Goal: Information Seeking & Learning: Learn about a topic

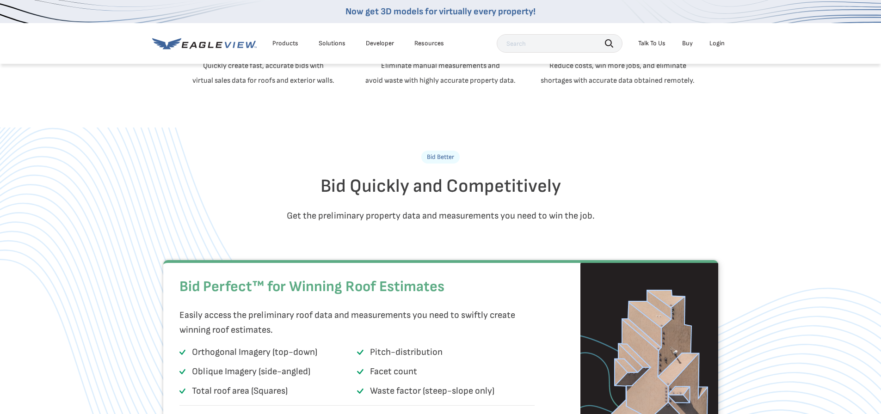
scroll to position [555, 0]
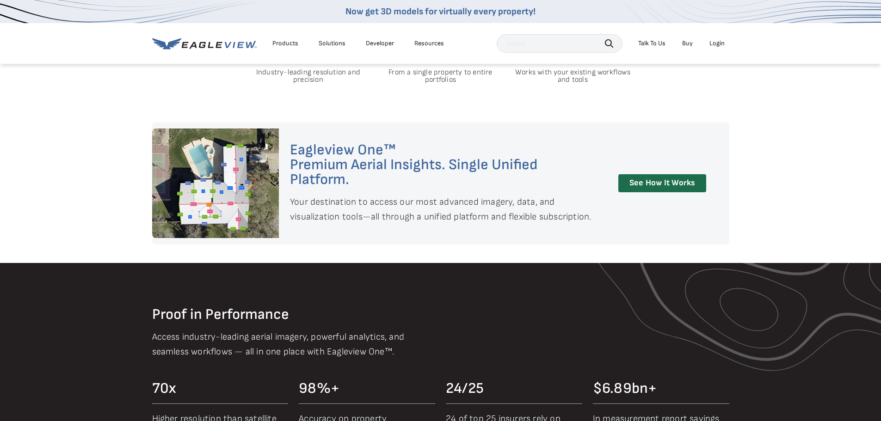
scroll to position [740, 0]
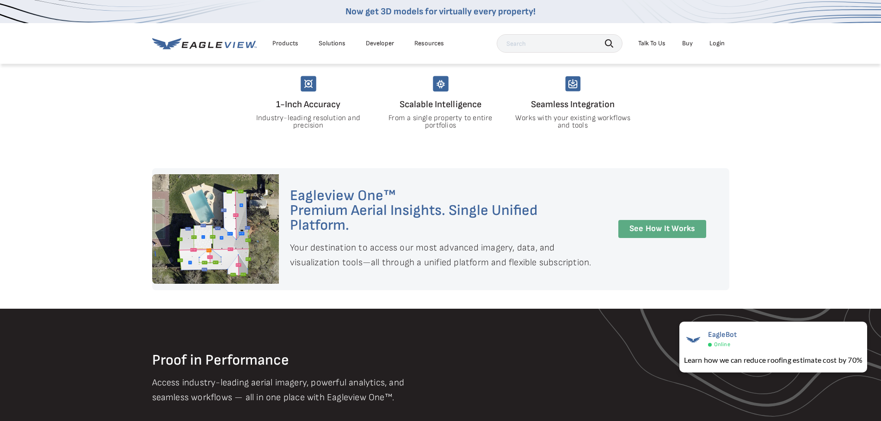
click at [638, 233] on link "See How It Works" at bounding box center [662, 229] width 88 height 18
